Goal: Task Accomplishment & Management: Use online tool/utility

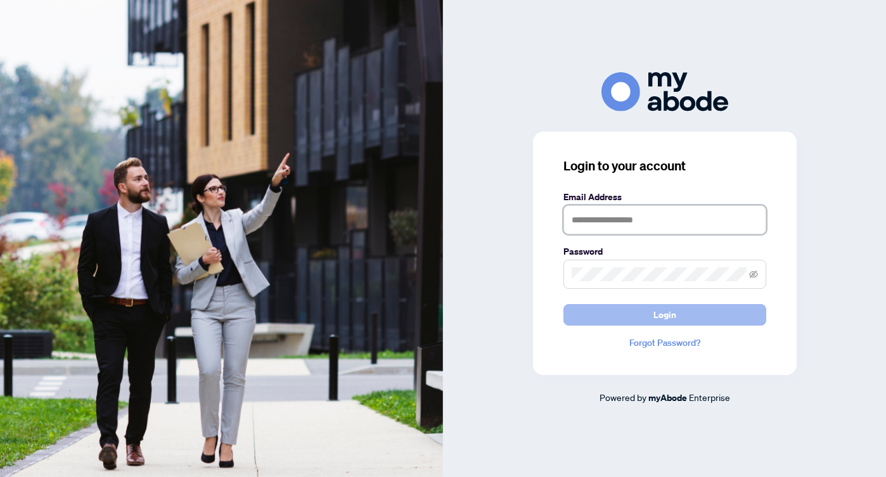
type input "**********"
click at [656, 318] on span "Login" at bounding box center [665, 315] width 23 height 20
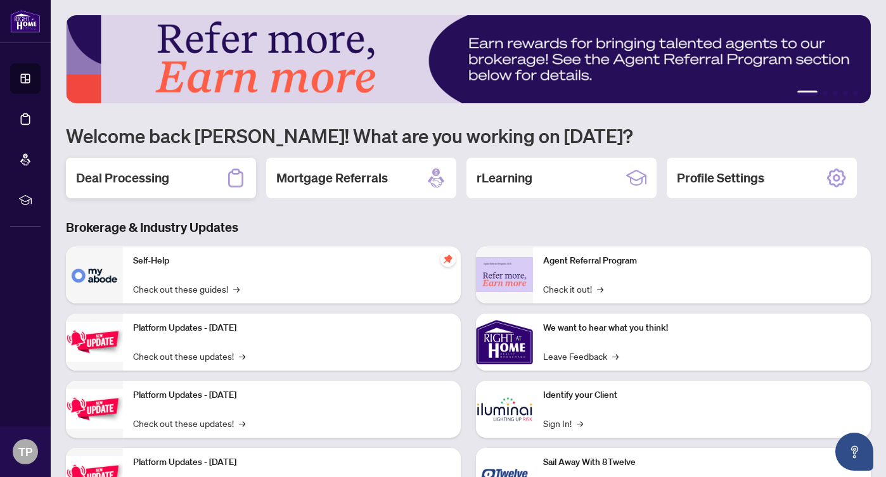
click at [171, 176] on div "Deal Processing" at bounding box center [161, 178] width 190 height 41
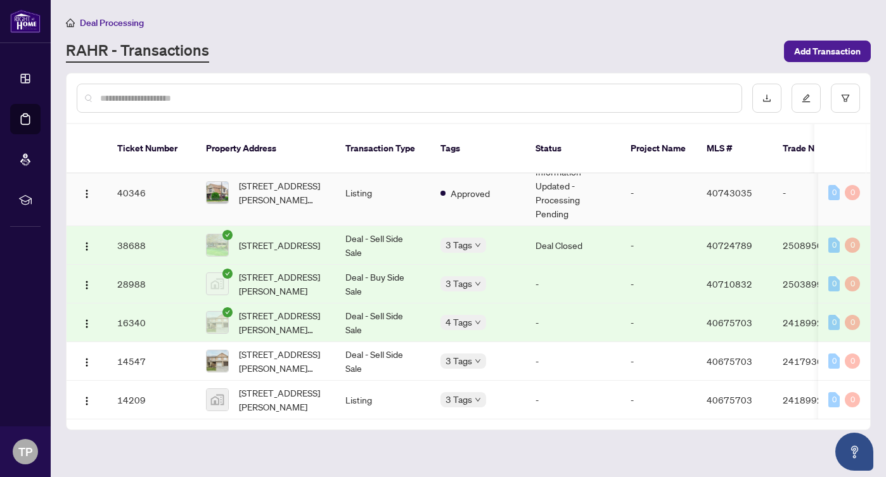
scroll to position [84, 0]
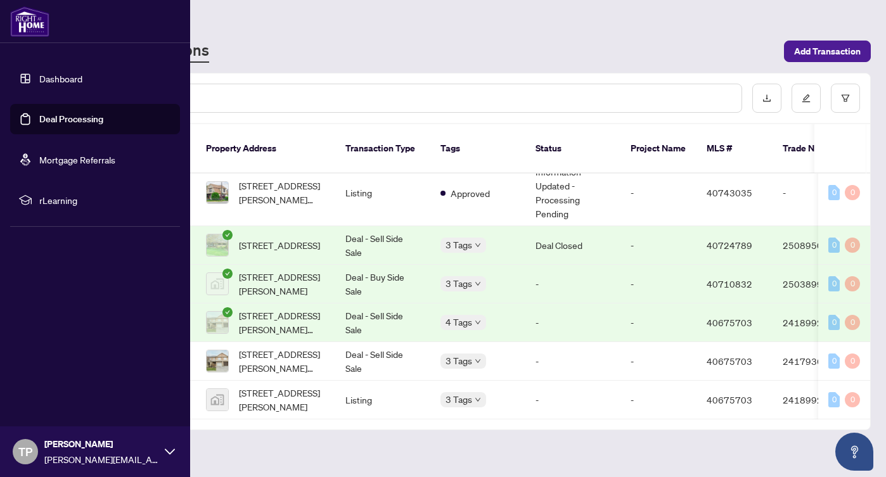
click at [56, 120] on link "Deal Processing" at bounding box center [71, 118] width 64 height 11
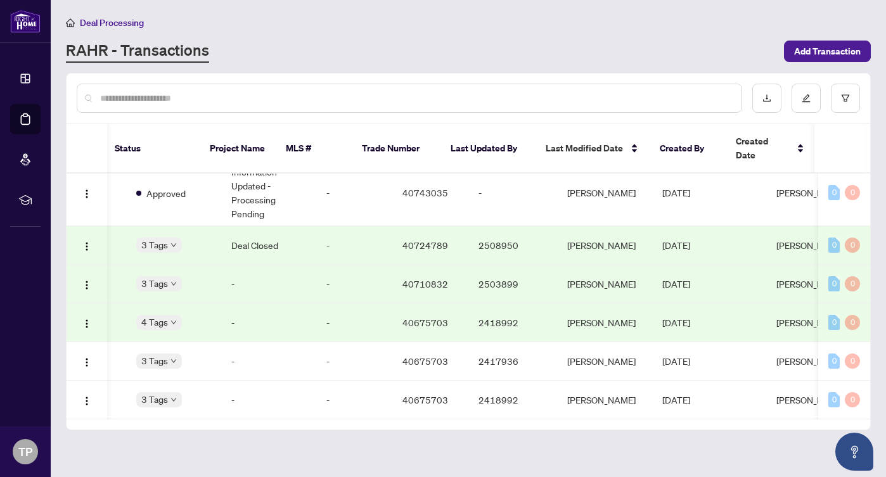
scroll to position [84, 421]
